Goal: Task Accomplishment & Management: Manage account settings

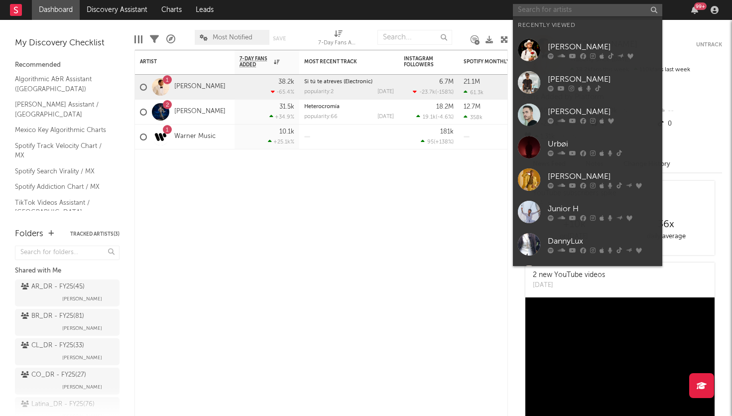
click at [567, 15] on input "text" at bounding box center [587, 10] width 149 height 12
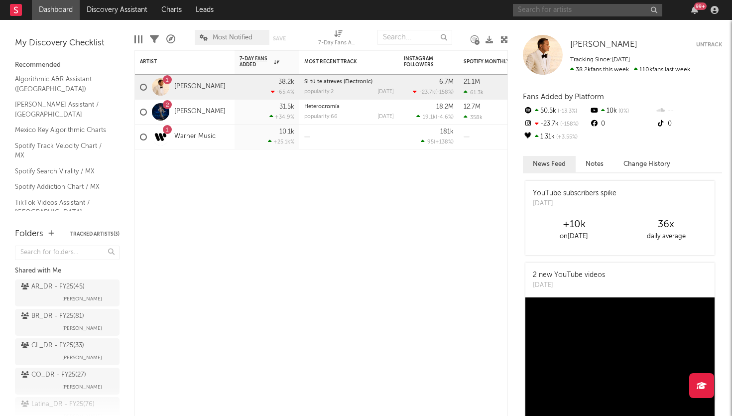
click at [537, 12] on input "text" at bounding box center [587, 10] width 149 height 12
click at [531, 9] on input "text" at bounding box center [587, 10] width 149 height 12
click at [526, 12] on input "text" at bounding box center [587, 10] width 149 height 12
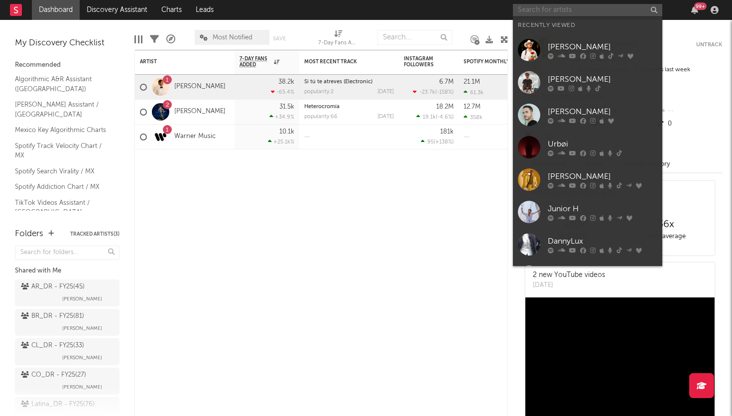
type input "m"
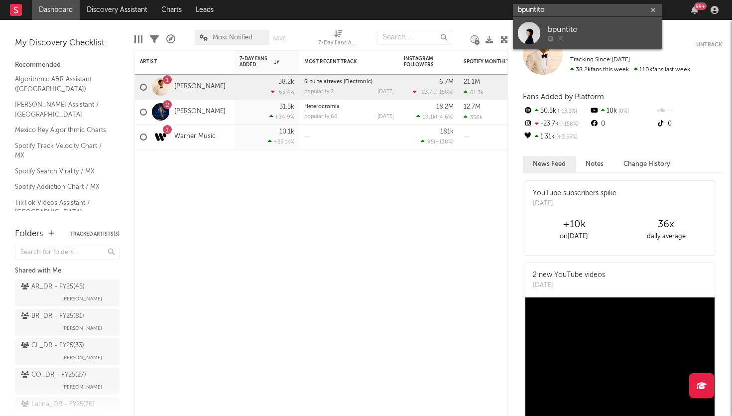
type input "bpuntito"
click at [532, 38] on div at bounding box center [529, 33] width 22 height 22
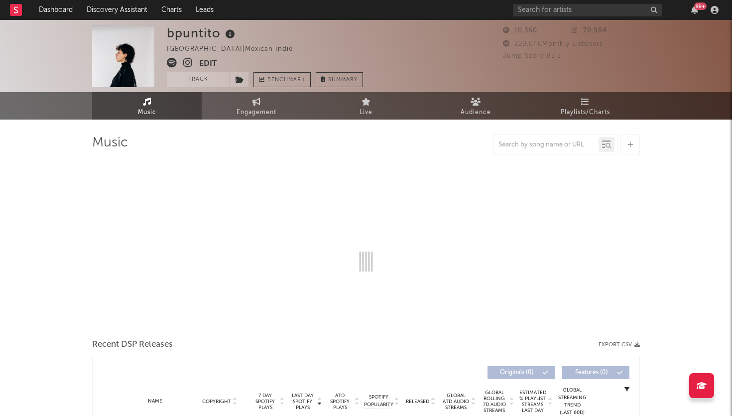
select select "6m"
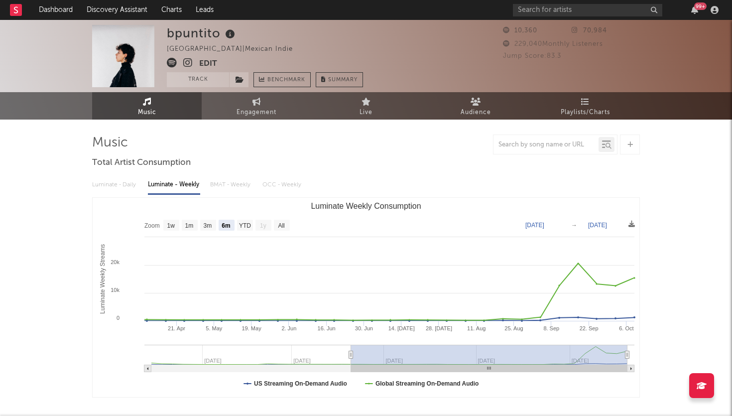
click at [206, 62] on button "Edit" at bounding box center [208, 64] width 18 height 12
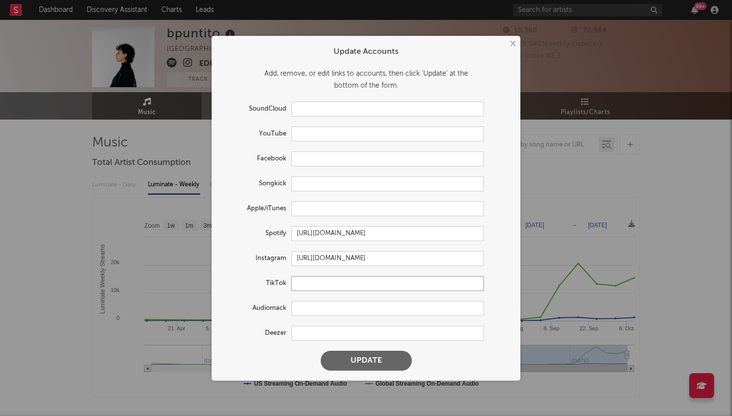
click at [336, 281] on input "text" at bounding box center [387, 283] width 193 height 15
paste input "ttps://[DOMAIN_NAME][URL][DOMAIN_NAME]"
type input "ttps://[DOMAIN_NAME][URL][DOMAIN_NAME]"
click at [326, 156] on input "text" at bounding box center [387, 158] width 193 height 15
paste input "[URL][DOMAIN_NAME]"
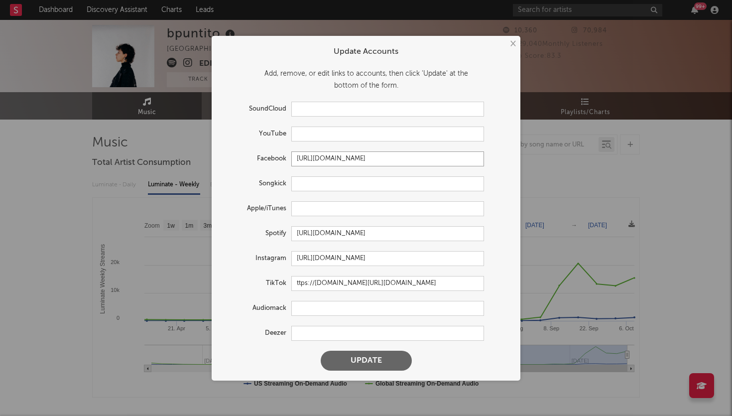
type input "[URL][DOMAIN_NAME]"
click at [307, 133] on input "text" at bounding box center [387, 133] width 193 height 15
paste input "[URL][DOMAIN_NAME]"
type input "[URL][DOMAIN_NAME]"
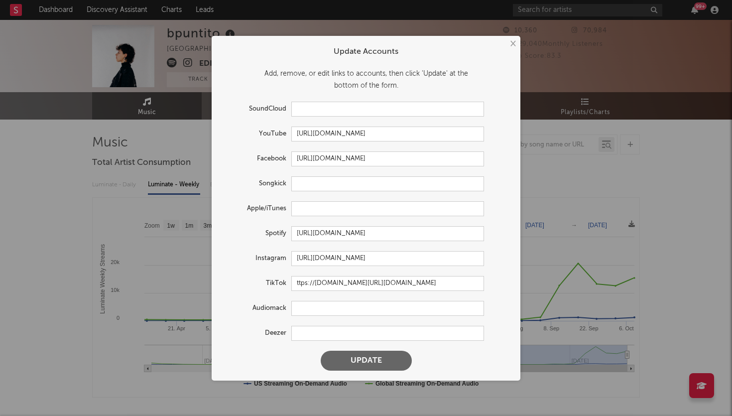
click at [345, 355] on button "Update" at bounding box center [366, 361] width 91 height 20
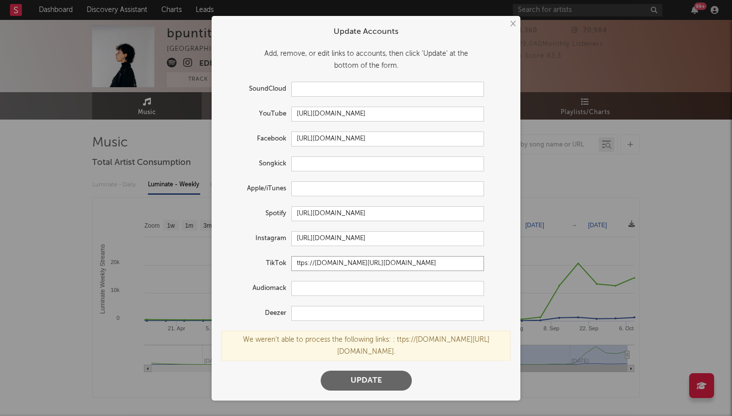
click at [370, 267] on input "ttps://[DOMAIN_NAME][URL][DOMAIN_NAME]" at bounding box center [387, 263] width 193 height 15
click at [376, 371] on button "Update" at bounding box center [366, 380] width 91 height 20
click at [419, 269] on input "ttps://[DOMAIN_NAME][URL][DOMAIN_NAME]" at bounding box center [387, 263] width 193 height 15
click at [337, 268] on input "ttps://[DOMAIN_NAME][URL][DOMAIN_NAME]" at bounding box center [387, 263] width 193 height 15
click at [368, 267] on input "ttps://[DOMAIN_NAME][URL][DOMAIN_NAME]" at bounding box center [387, 263] width 193 height 15
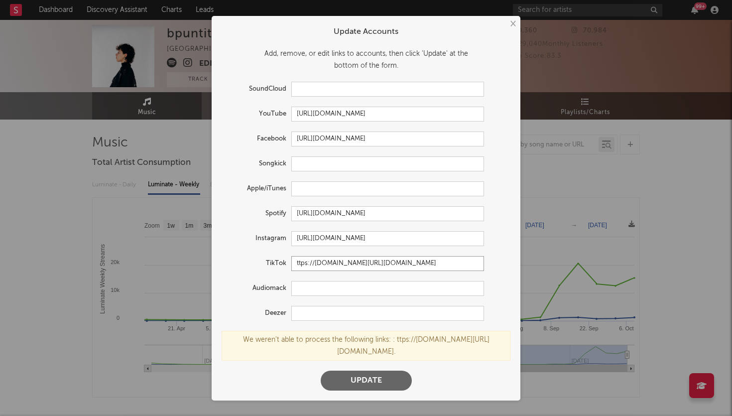
click at [364, 270] on input "ttps://[DOMAIN_NAME][URL][DOMAIN_NAME]" at bounding box center [387, 263] width 193 height 15
click at [367, 269] on input "ttps://[DOMAIN_NAME][URL][DOMAIN_NAME]" at bounding box center [387, 263] width 193 height 15
click at [298, 263] on input "ttps://[DOMAIN_NAME][URL][DOMAIN_NAME]" at bounding box center [387, 263] width 193 height 15
type input "[URL][DOMAIN_NAME][DOMAIN_NAME]"
click at [340, 370] on button "Update" at bounding box center [366, 380] width 91 height 20
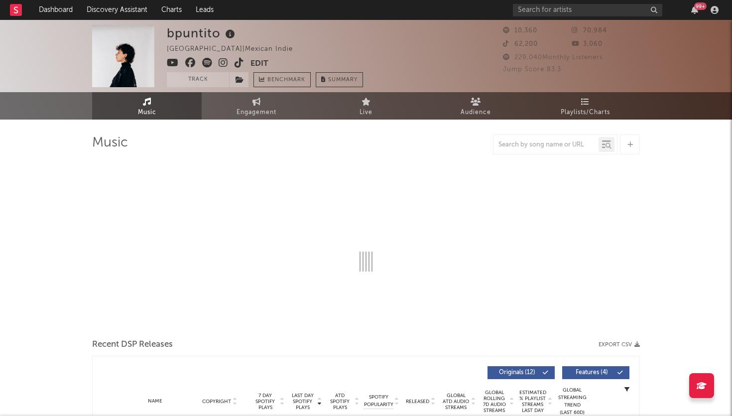
select select "6m"
